Goal: Information Seeking & Learning: Learn about a topic

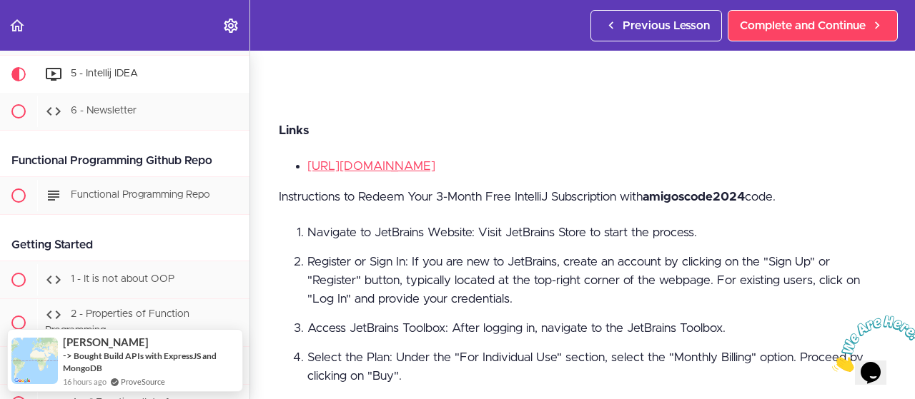
scroll to position [359, 0]
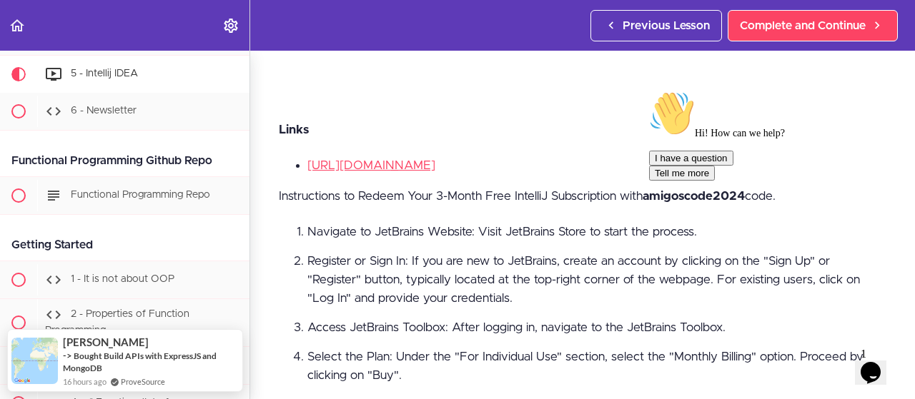
click at [696, 91] on div at bounding box center [777, 91] width 257 height 0
drag, startPoint x: 1339, startPoint y: 277, endPoint x: 696, endPoint y: 191, distance: 648.8
click at [696, 91] on div at bounding box center [777, 91] width 257 height 0
click at [649, 91] on icon "Chat attention grabber" at bounding box center [649, 91] width 0 height 0
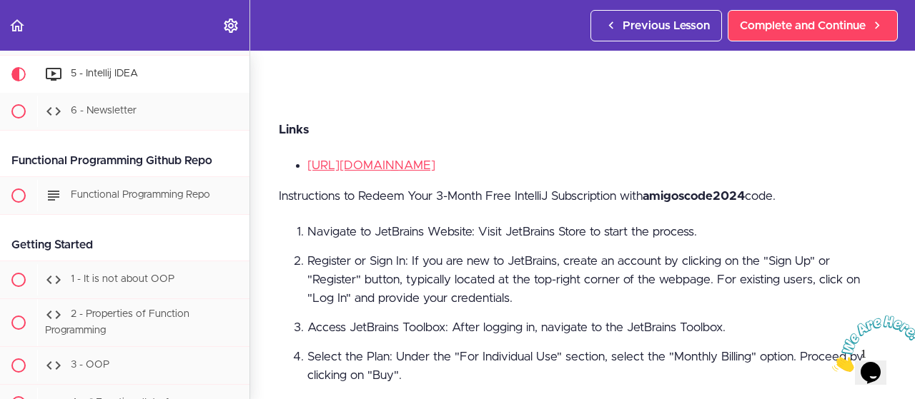
click at [676, 190] on strong "amigoscode2024" at bounding box center [693, 196] width 102 height 12
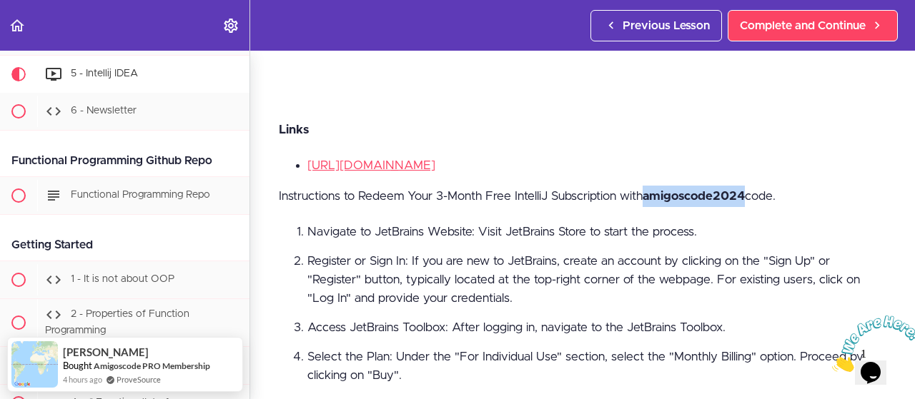
click at [676, 190] on strong "amigoscode2024" at bounding box center [693, 196] width 102 height 12
copy strong "amigoscode2024"
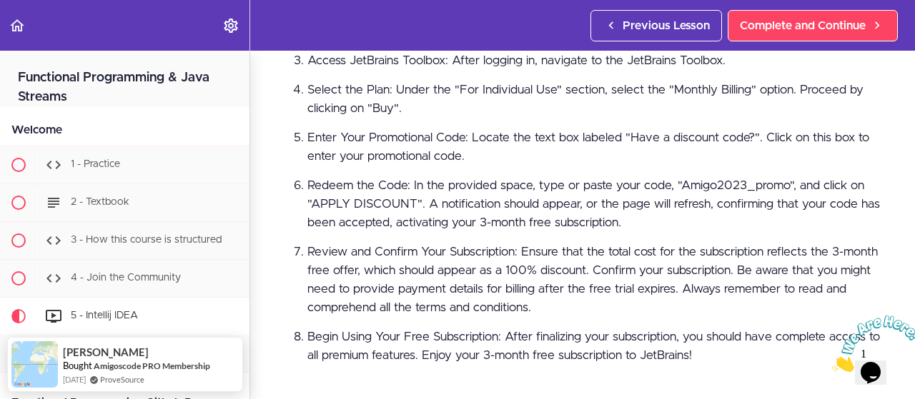
scroll to position [0, 0]
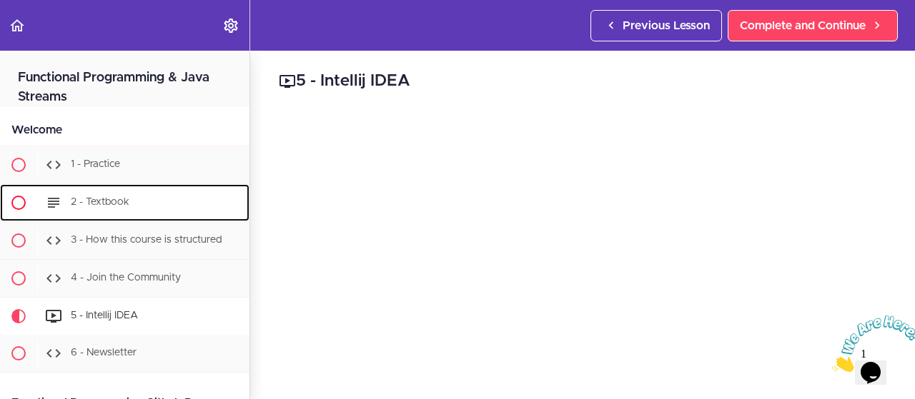
click at [126, 197] on span "2 - Textbook" at bounding box center [100, 202] width 59 height 10
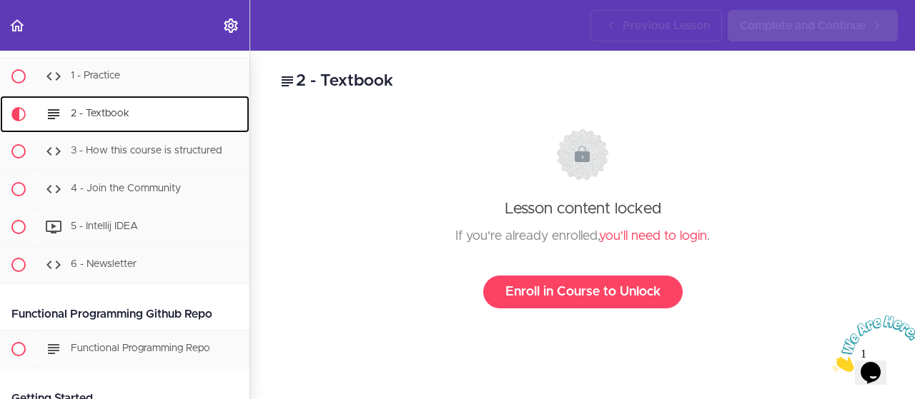
scroll to position [129, 0]
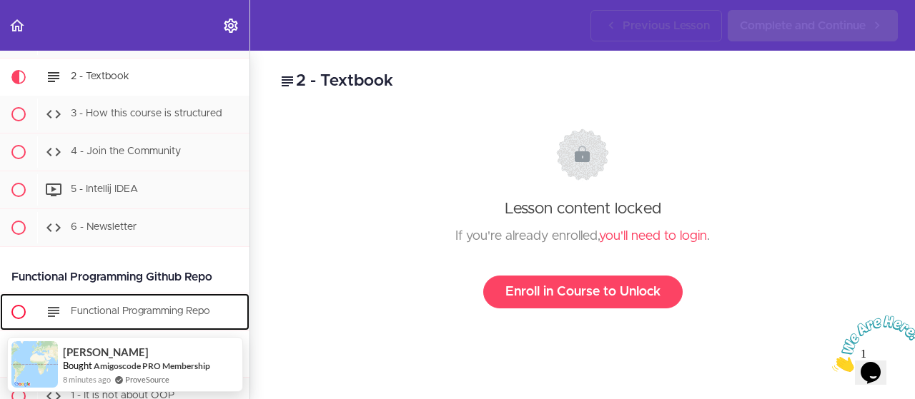
click at [147, 304] on div "Functional Programming Repo" at bounding box center [143, 312] width 212 height 31
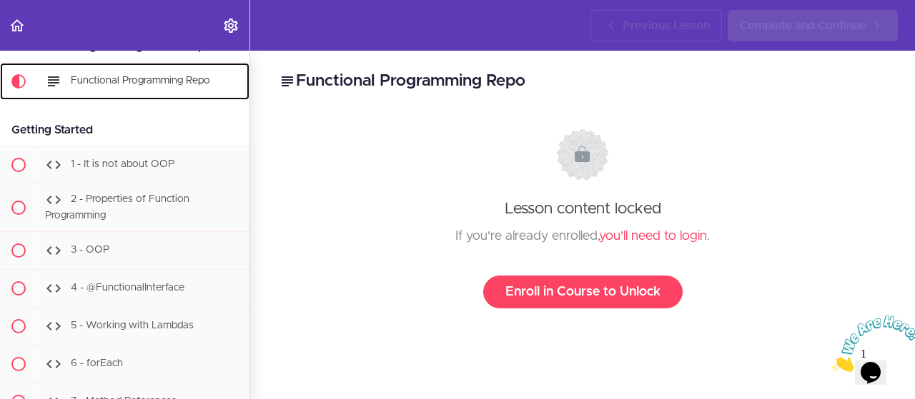
scroll to position [367, 0]
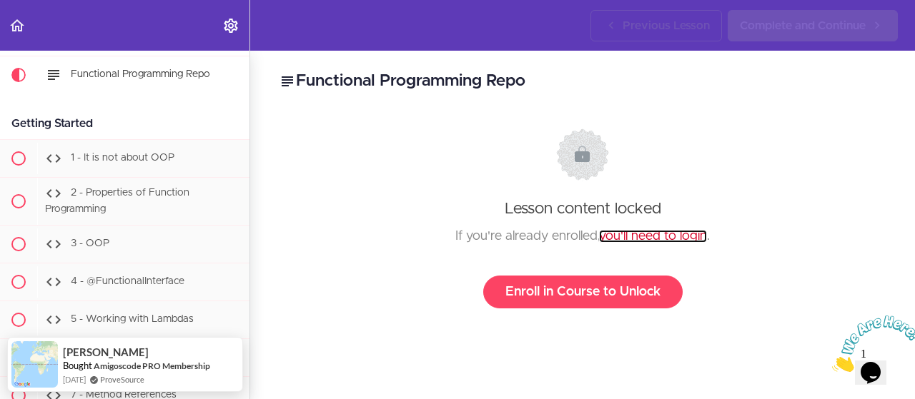
click at [640, 237] on link "you'll need to login" at bounding box center [653, 236] width 108 height 13
